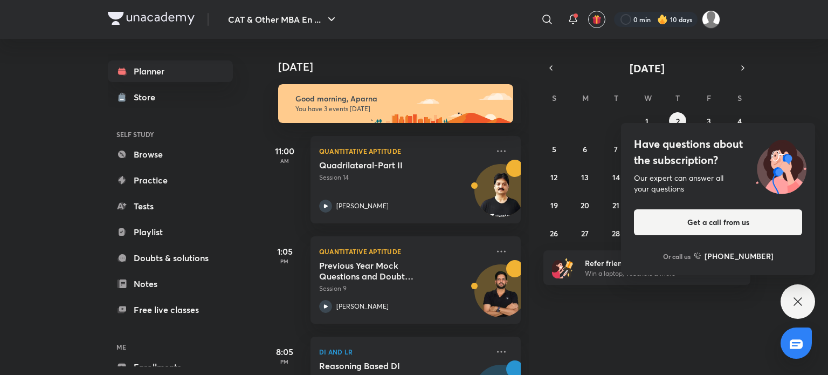
click at [802, 310] on div "Have questions about the subscription? Our expert can answer all your questions…" at bounding box center [798, 301] width 34 height 34
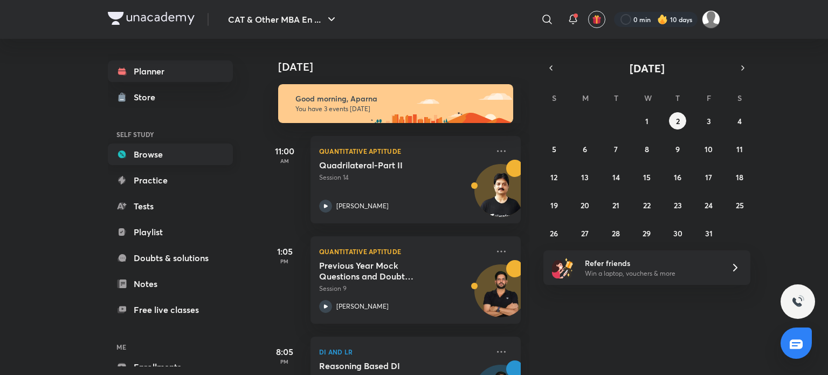
click at [151, 156] on link "Browse" at bounding box center [170, 154] width 125 height 22
